Goal: Information Seeking & Learning: Learn about a topic

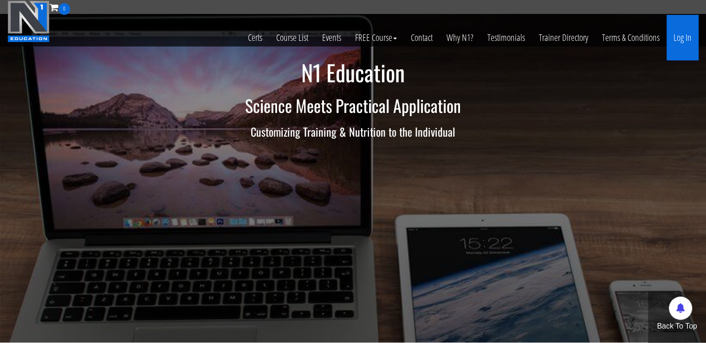
click at [676, 32] on link "Log In" at bounding box center [683, 38] width 32 height 46
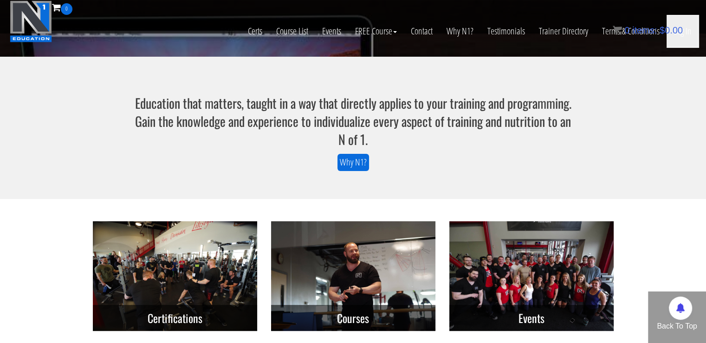
scroll to position [268, 0]
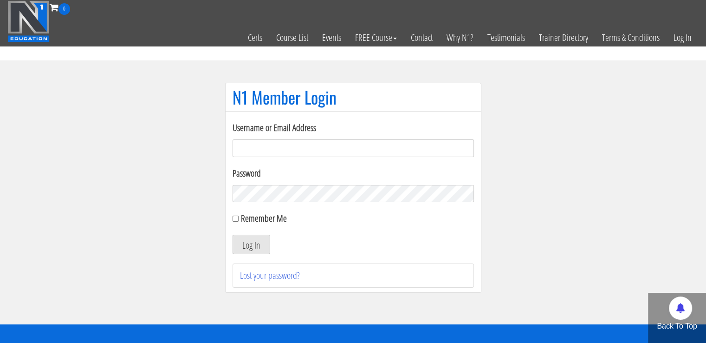
type input "masampavlovic06@gmail.com"
click at [249, 242] on button "Log In" at bounding box center [252, 245] width 38 height 20
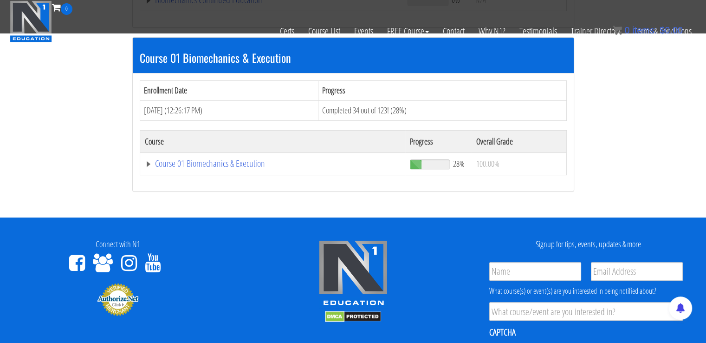
scroll to position [266, 0]
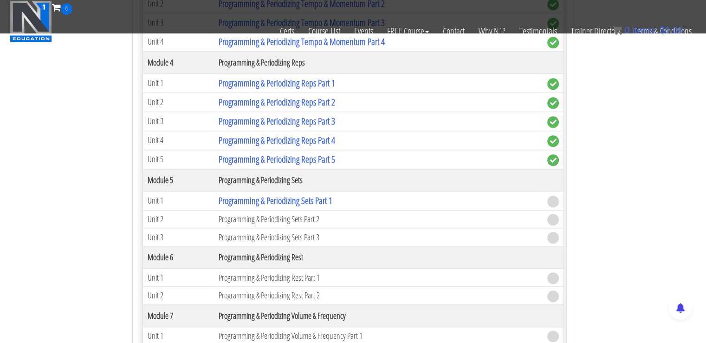
scroll to position [1083, 0]
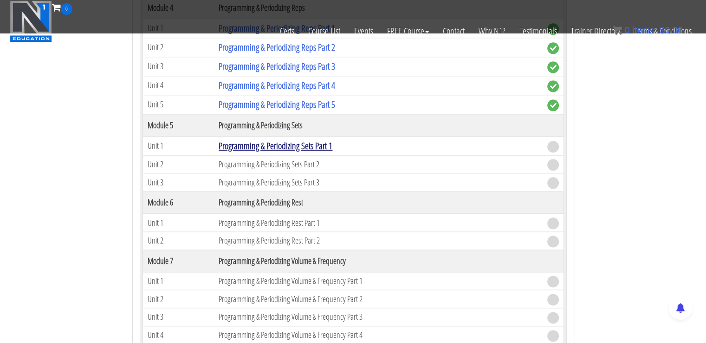
click at [306, 139] on link "Programming & Periodizing Sets Part 1" at bounding box center [276, 145] width 114 height 13
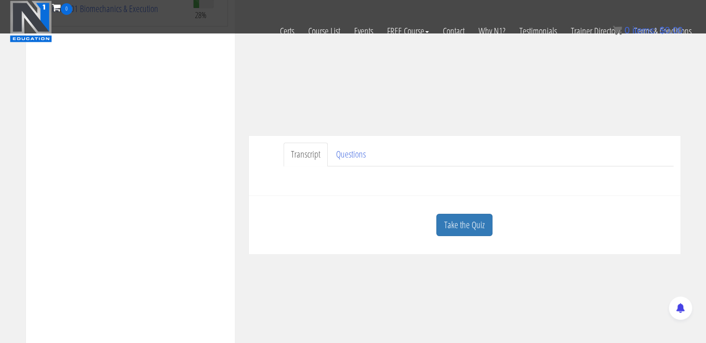
scroll to position [196, 0]
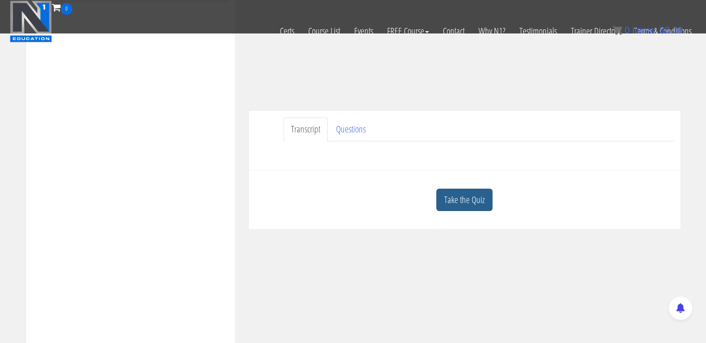
click at [468, 190] on link "Take the Quiz" at bounding box center [465, 200] width 56 height 23
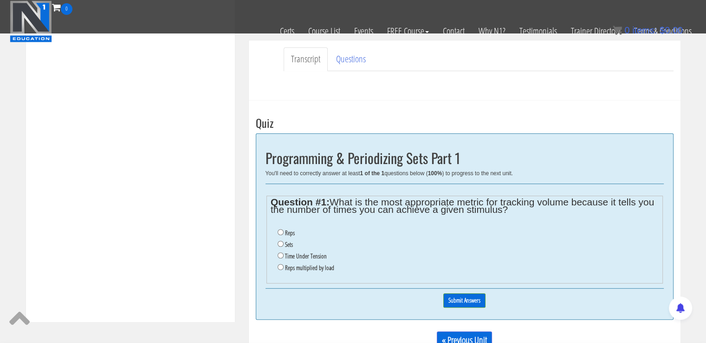
scroll to position [269, 0]
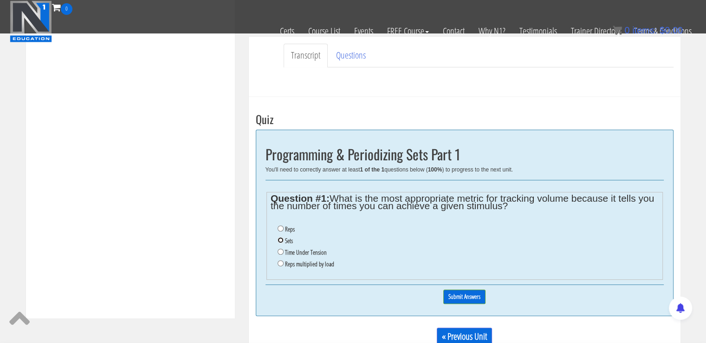
click at [279, 240] on input "Sets" at bounding box center [281, 240] width 6 height 6
radio input "true"
click at [460, 296] on input "Submit Answers" at bounding box center [465, 296] width 42 height 14
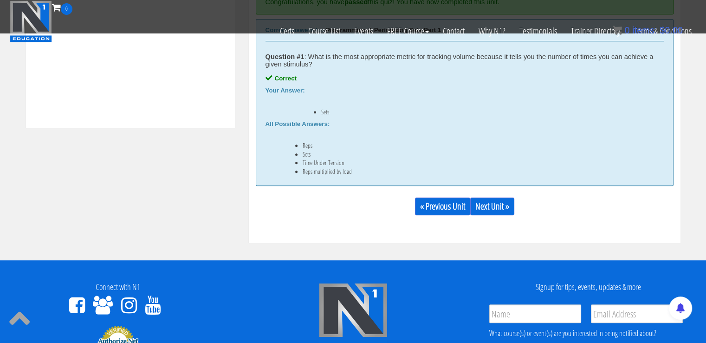
scroll to position [476, 0]
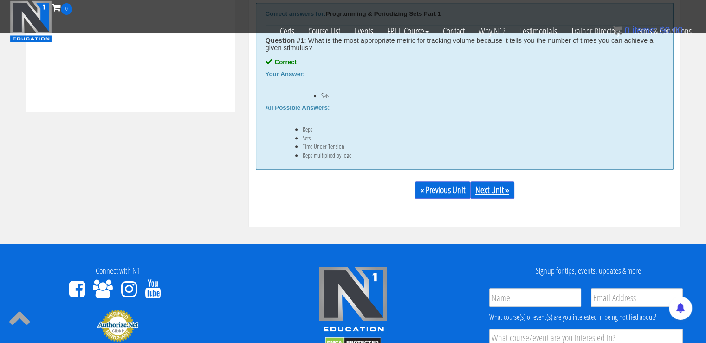
click at [486, 186] on link "Next Unit »" at bounding box center [492, 190] width 44 height 18
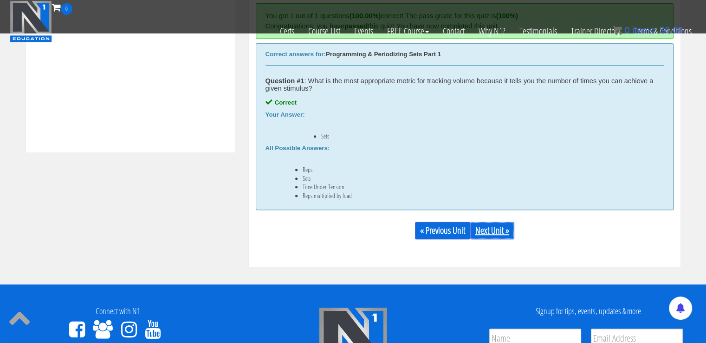
scroll to position [419, 0]
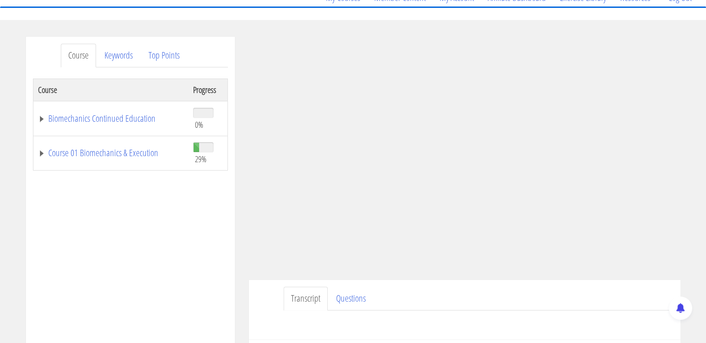
scroll to position [98, 0]
